Goal: Task Accomplishment & Management: Complete application form

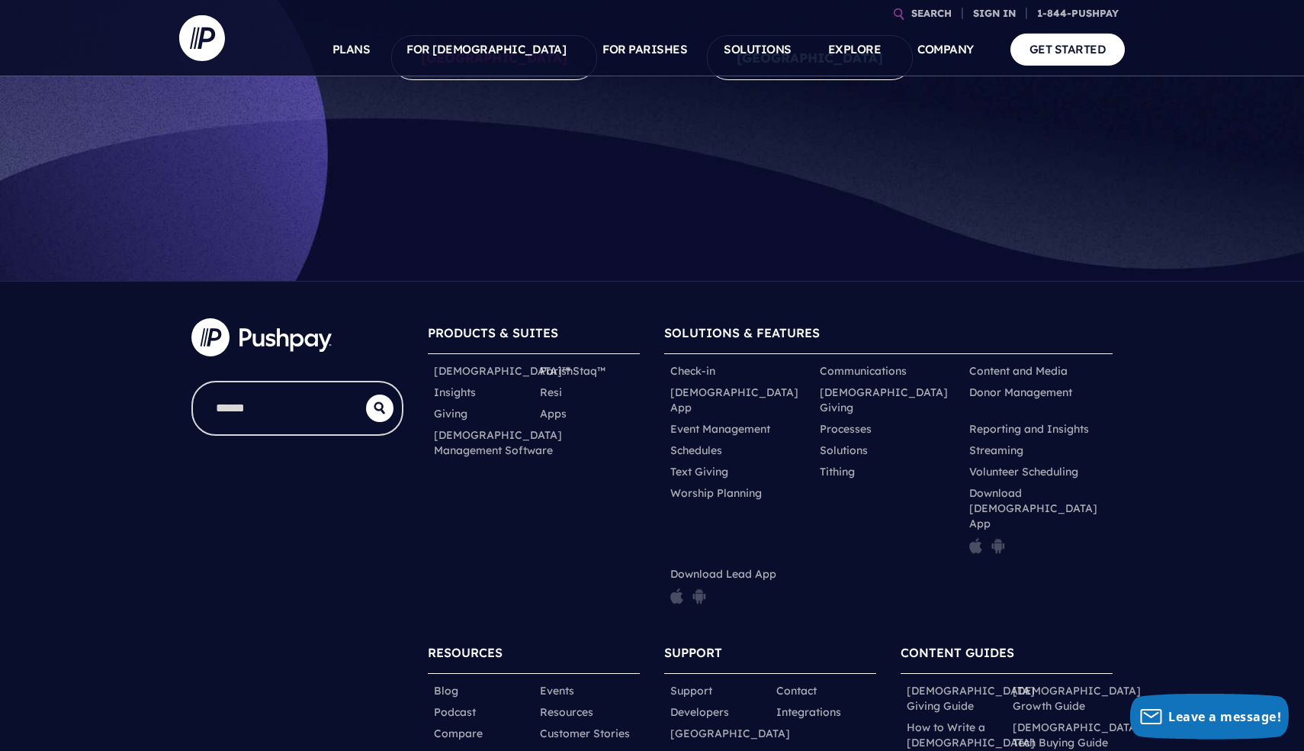
scroll to position [149, 0]
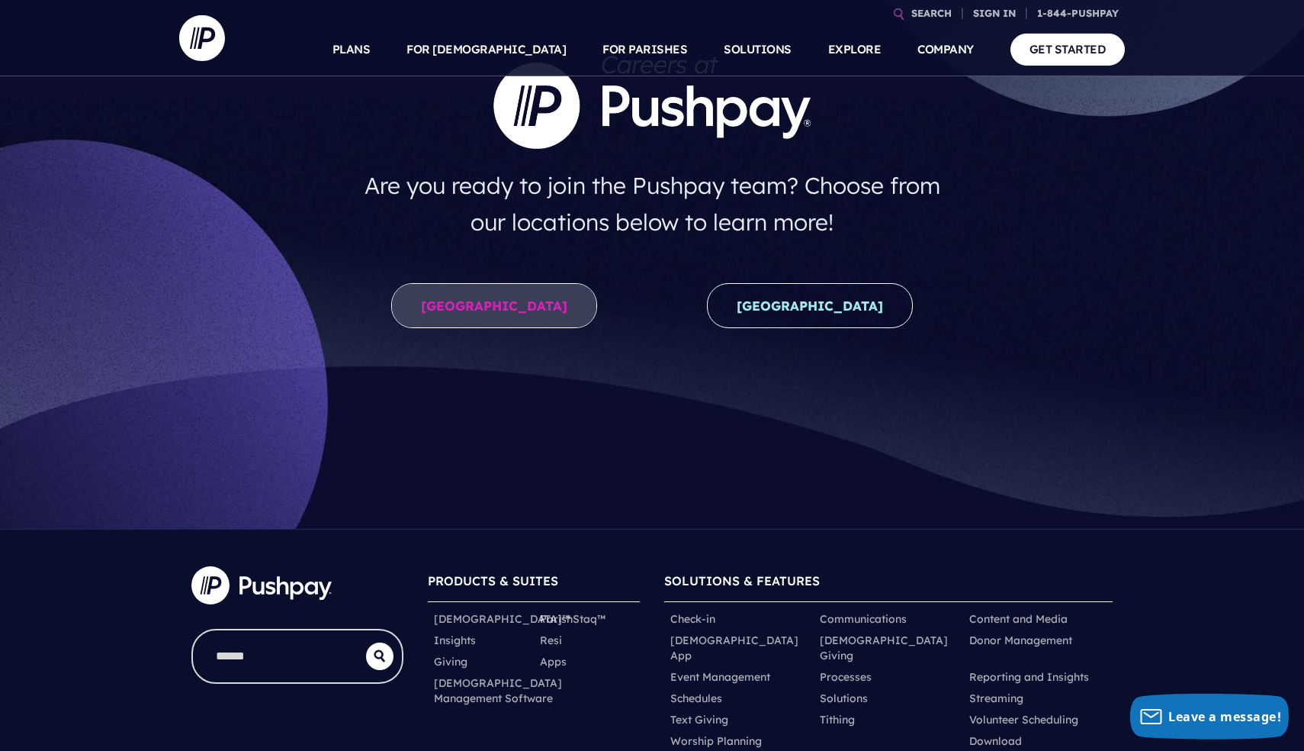
click at [494, 287] on link "United States" at bounding box center [494, 305] width 206 height 45
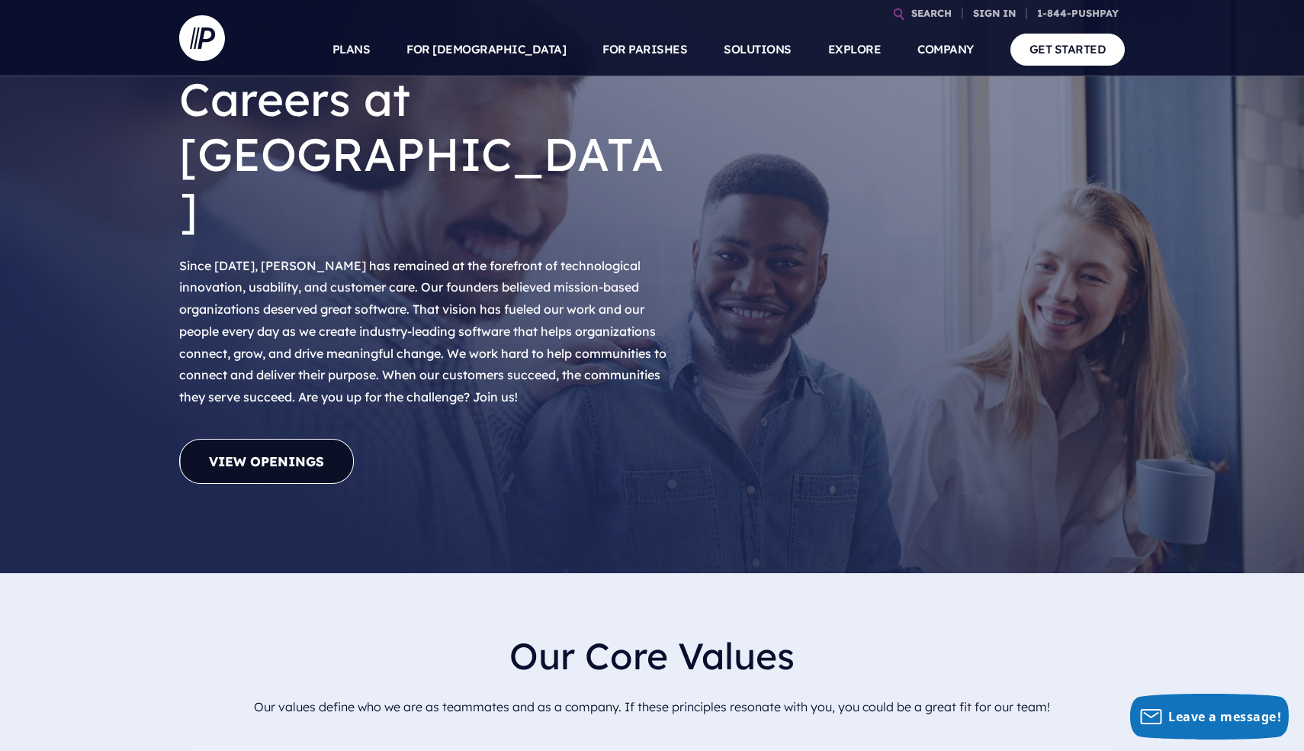
click at [318, 439] on link "View Openings" at bounding box center [266, 461] width 175 height 45
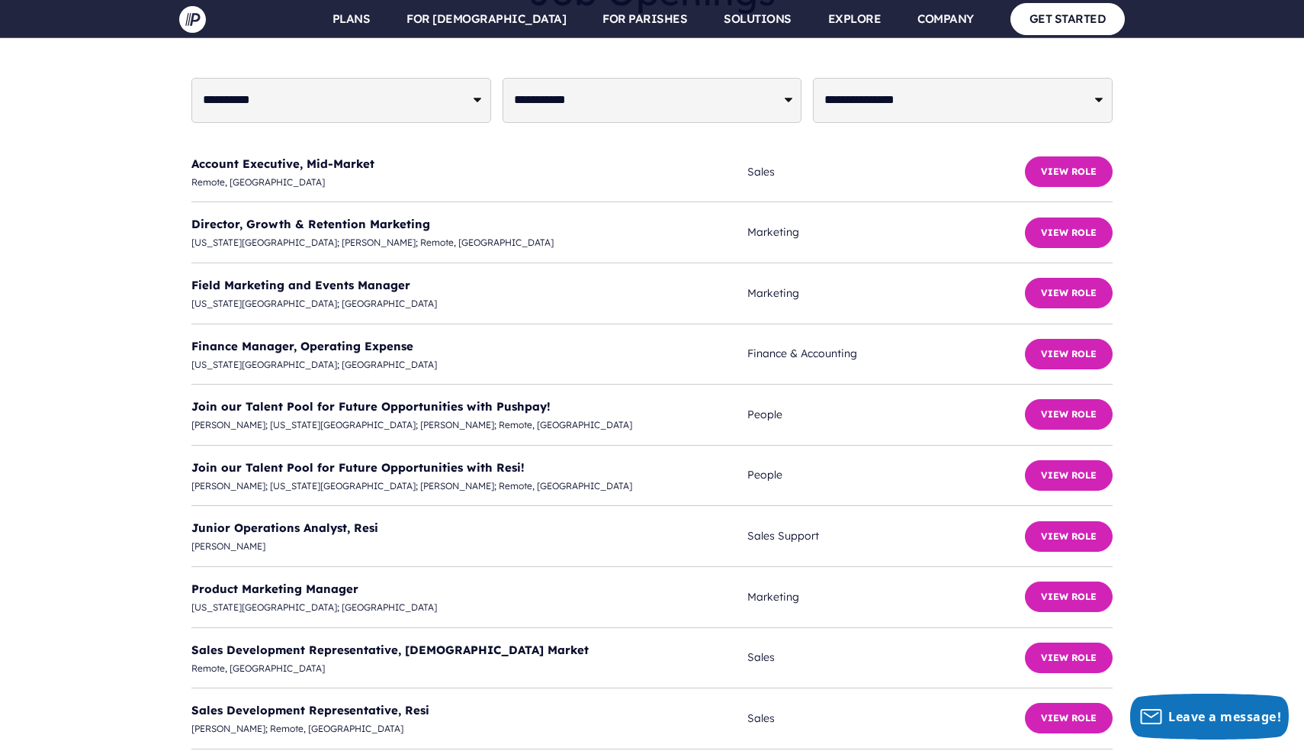
scroll to position [3840, 0]
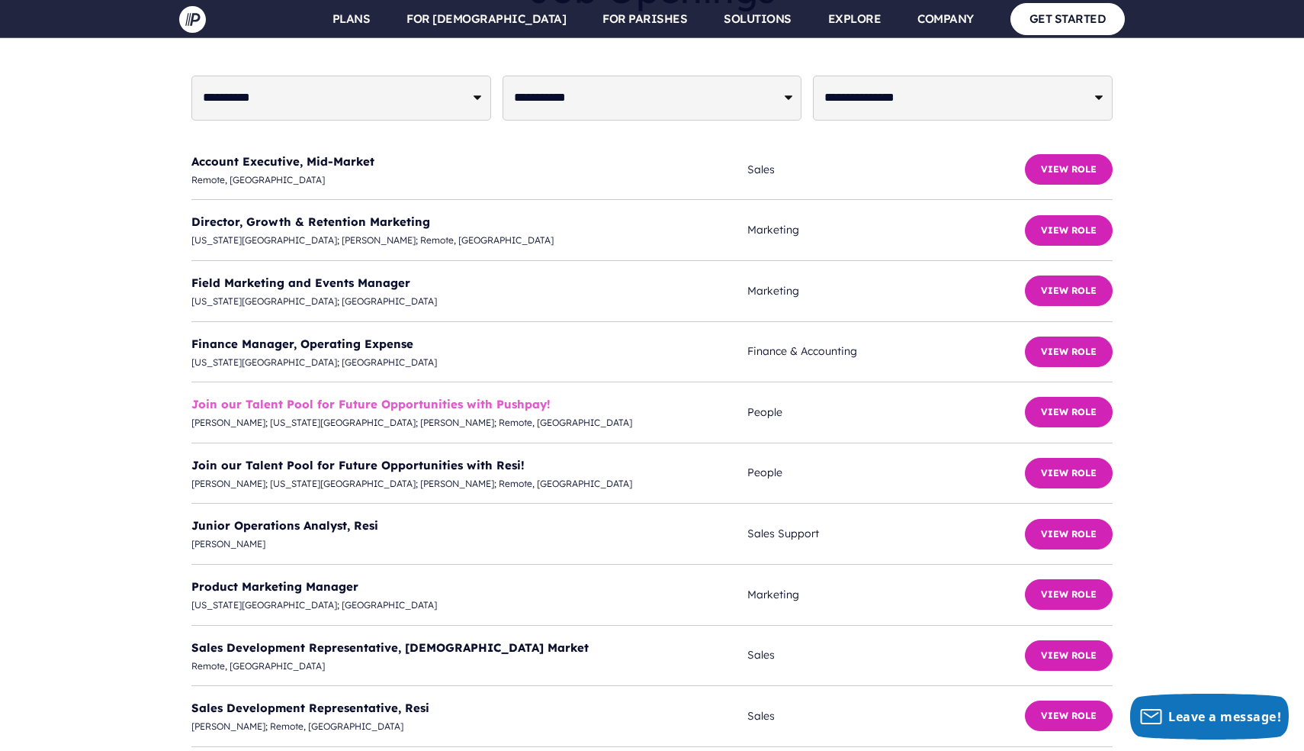
click at [330, 397] on link "Join our Talent Pool for Future Opportunities with Pushpay!" at bounding box center [370, 404] width 359 height 14
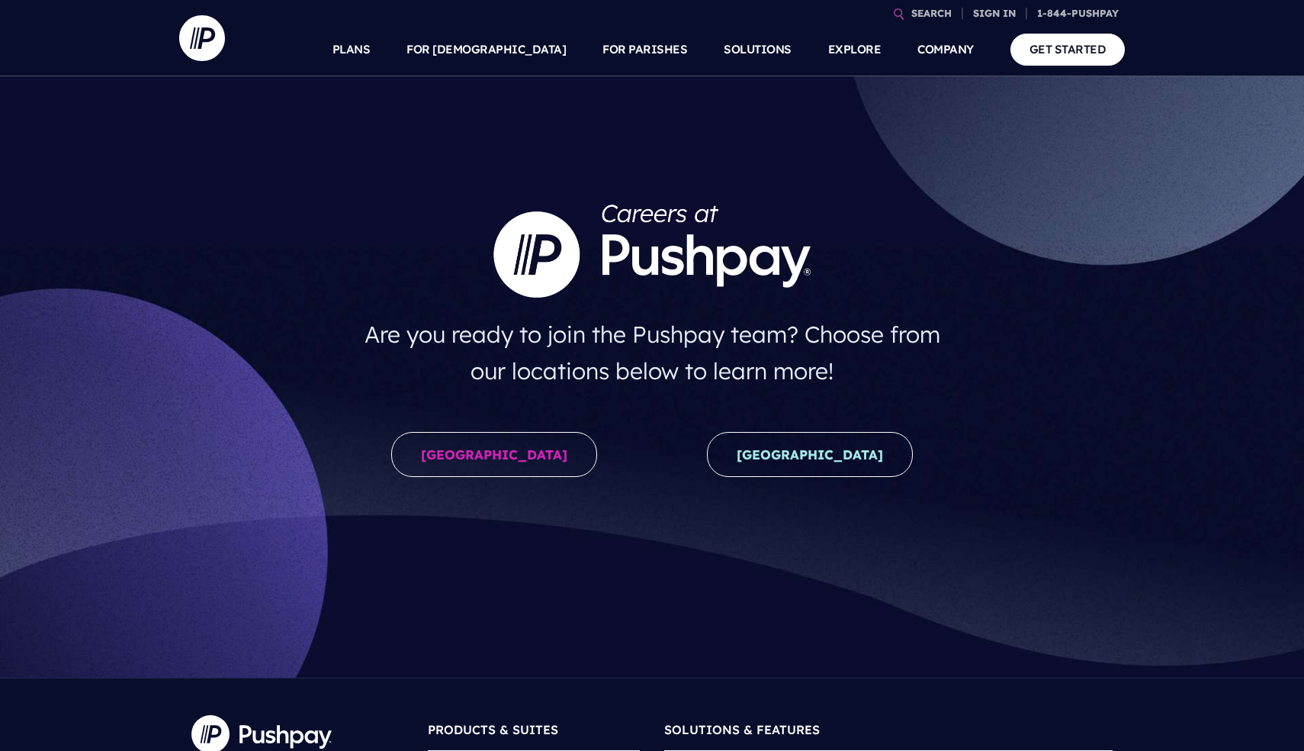
scroll to position [145, 0]
